Goal: Information Seeking & Learning: Understand process/instructions

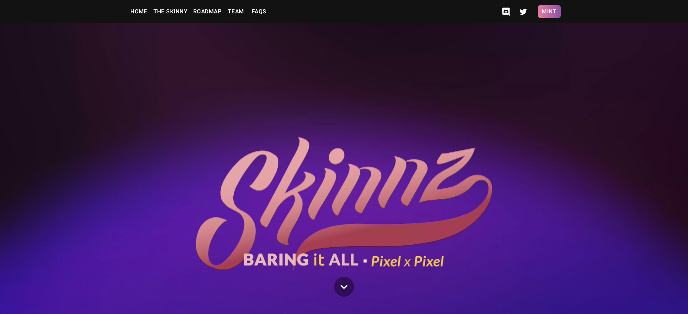
click at [549, 12] on button "Mint" at bounding box center [549, 11] width 23 height 13
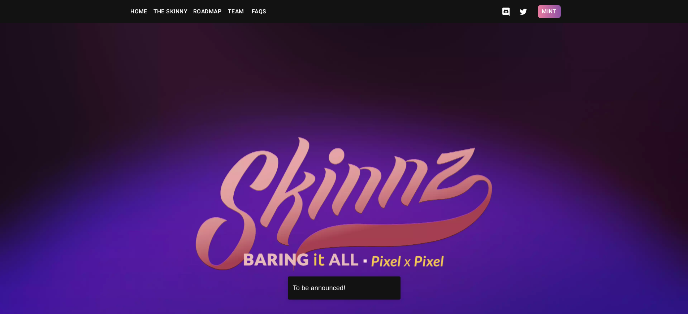
click at [549, 12] on button "Mint" at bounding box center [549, 11] width 23 height 13
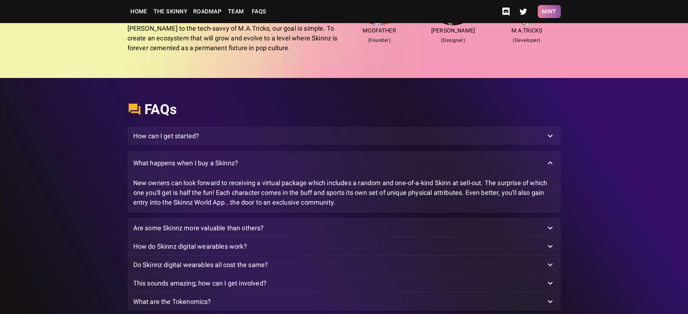
click at [549, 12] on button "Mint" at bounding box center [549, 11] width 23 height 13
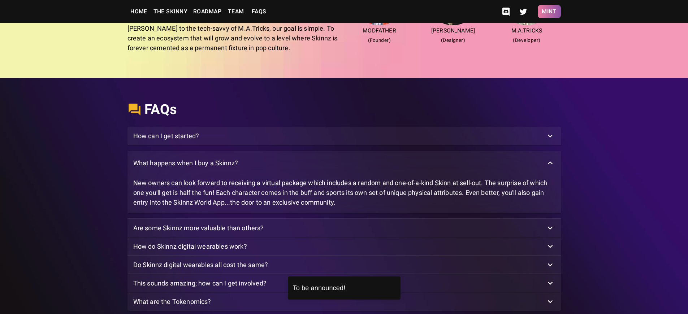
click at [549, 12] on button "Mint" at bounding box center [549, 11] width 23 height 13
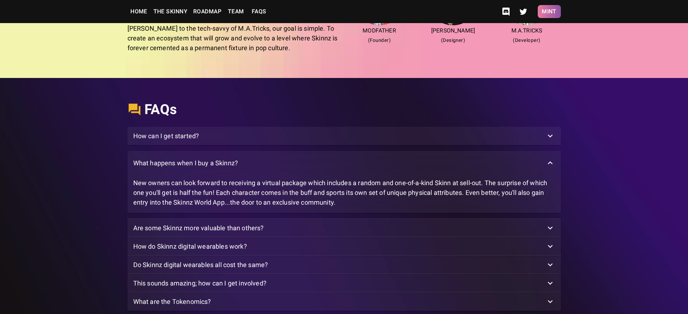
click at [549, 12] on button "Mint" at bounding box center [549, 11] width 23 height 13
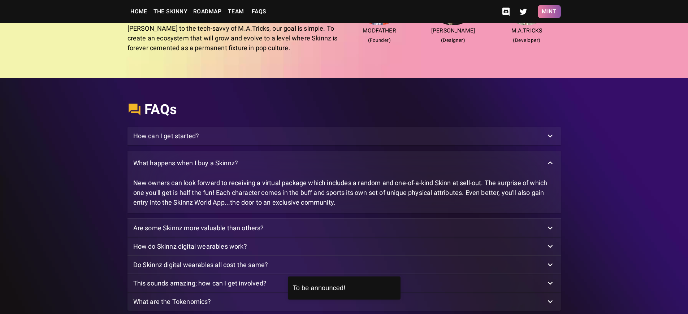
click at [549, 12] on button "Mint" at bounding box center [549, 11] width 23 height 13
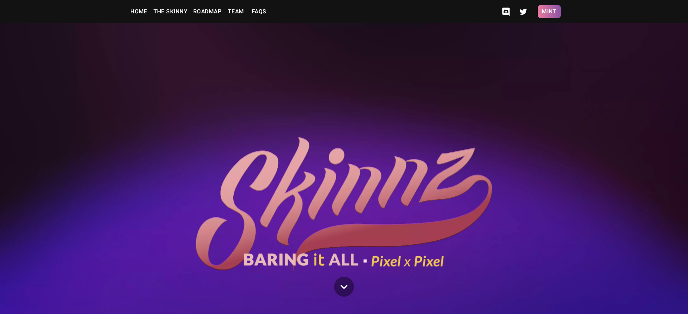
click at [549, 12] on button "Mint" at bounding box center [549, 11] width 23 height 13
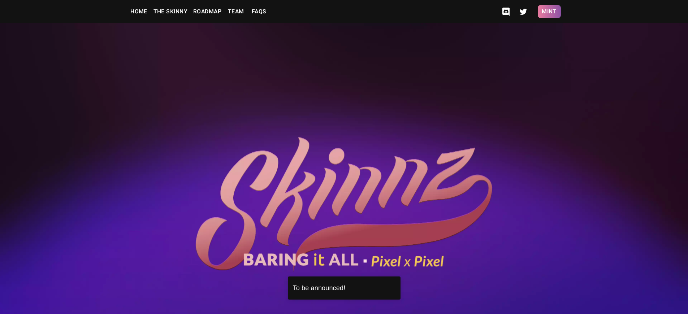
click at [549, 12] on button "Mint" at bounding box center [549, 11] width 23 height 13
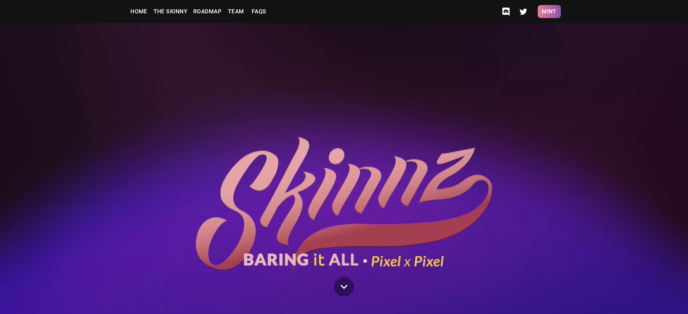
scroll to position [1825, 0]
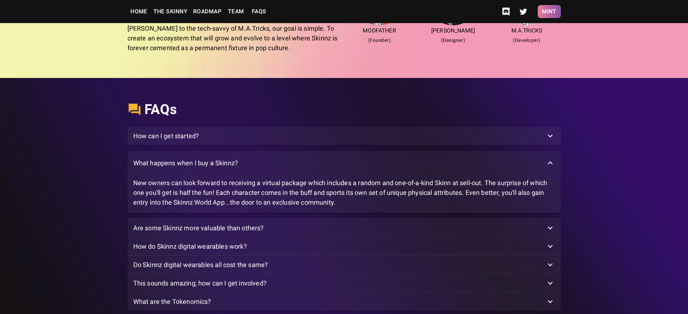
click at [549, 12] on button "Mint" at bounding box center [549, 11] width 23 height 13
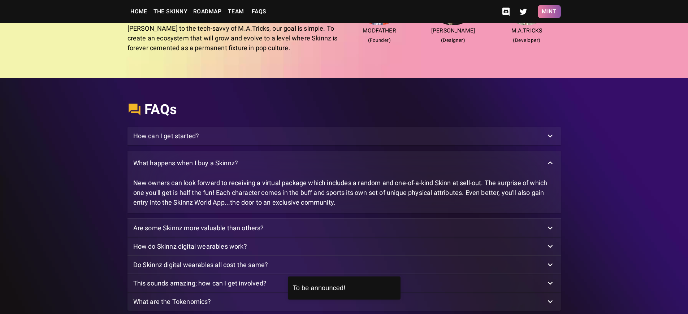
click at [549, 12] on button "Mint" at bounding box center [549, 11] width 23 height 13
click at [187, 166] on p "What happens when I buy a Skinnz?" at bounding box center [185, 163] width 105 height 10
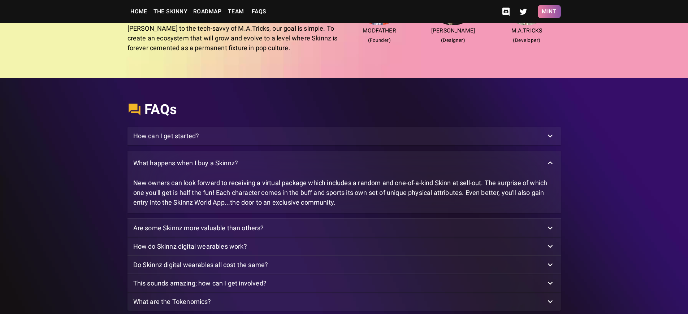
click at [549, 12] on button "Mint" at bounding box center [549, 11] width 23 height 13
click at [187, 166] on p "What happens when I buy a Skinnz?" at bounding box center [185, 163] width 105 height 10
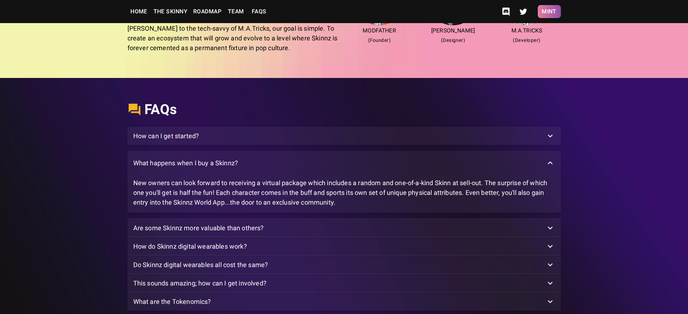
click at [549, 12] on button "Mint" at bounding box center [549, 11] width 23 height 13
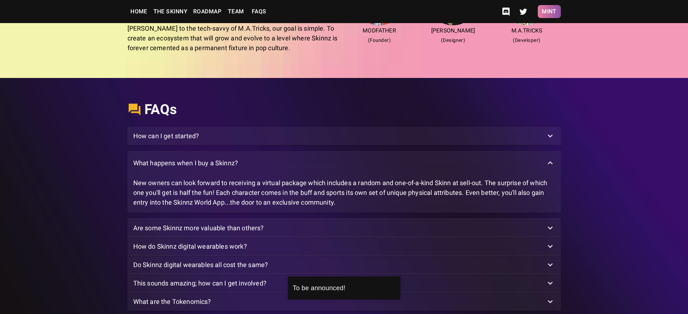
click at [549, 12] on button "Mint" at bounding box center [549, 11] width 23 height 13
click at [187, 166] on p "What happens when I buy a Skinnz?" at bounding box center [185, 163] width 105 height 10
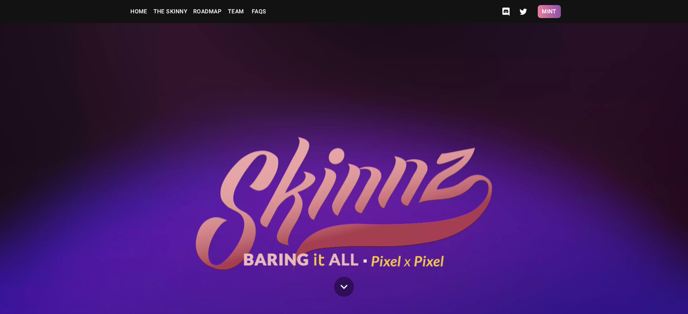
click at [549, 12] on button "Mint" at bounding box center [549, 11] width 23 height 13
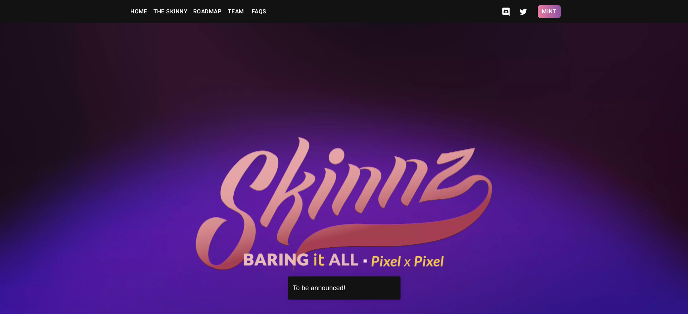
click at [549, 12] on button "Mint" at bounding box center [549, 11] width 23 height 13
